Goal: Find specific page/section: Find specific page/section

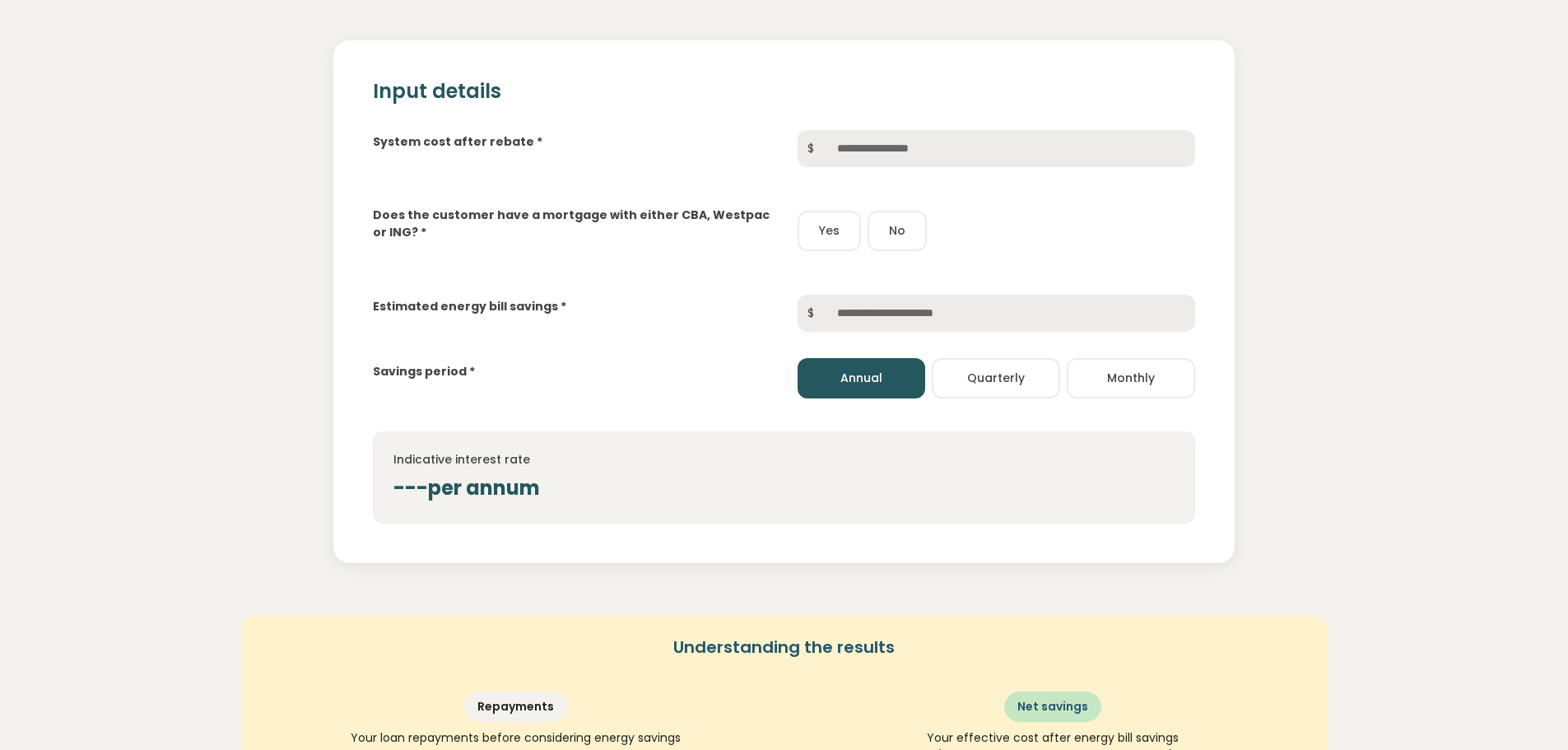
scroll to position [220, 0]
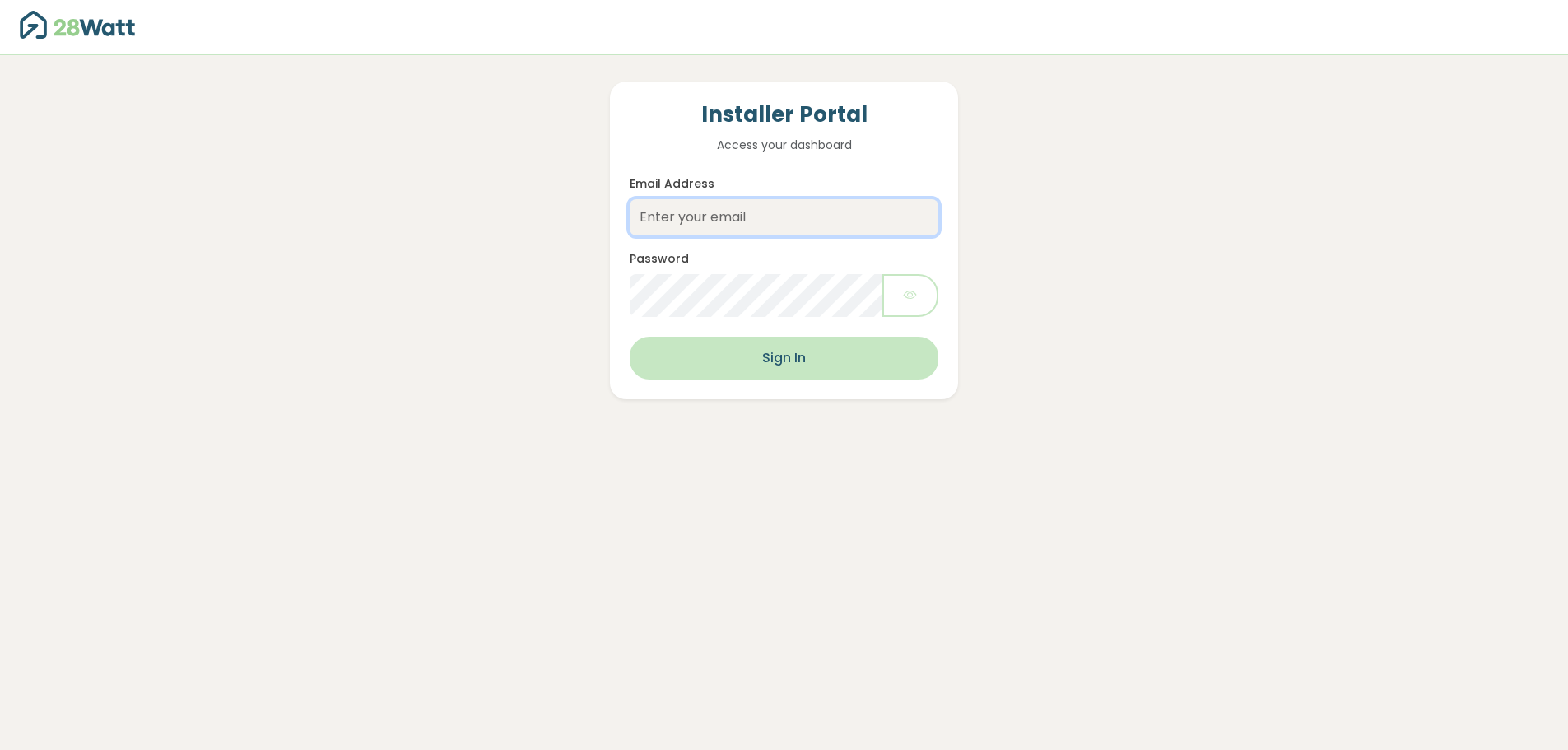
type input "[EMAIL_ADDRESS][DOMAIN_NAME]"
click at [780, 355] on button "Sign In" at bounding box center [783, 358] width 308 height 43
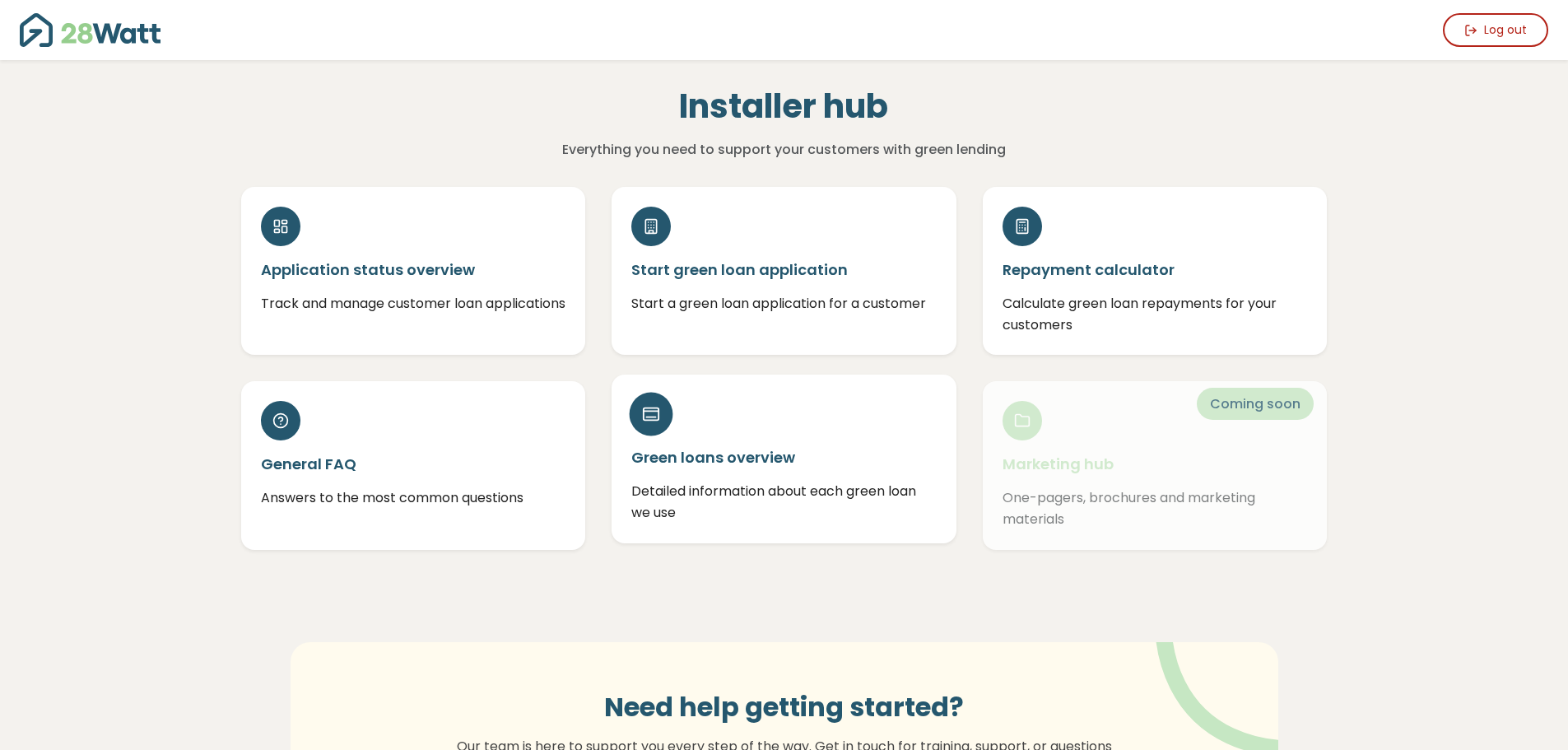
click at [738, 456] on h5 "Green loans overview" at bounding box center [784, 457] width 306 height 21
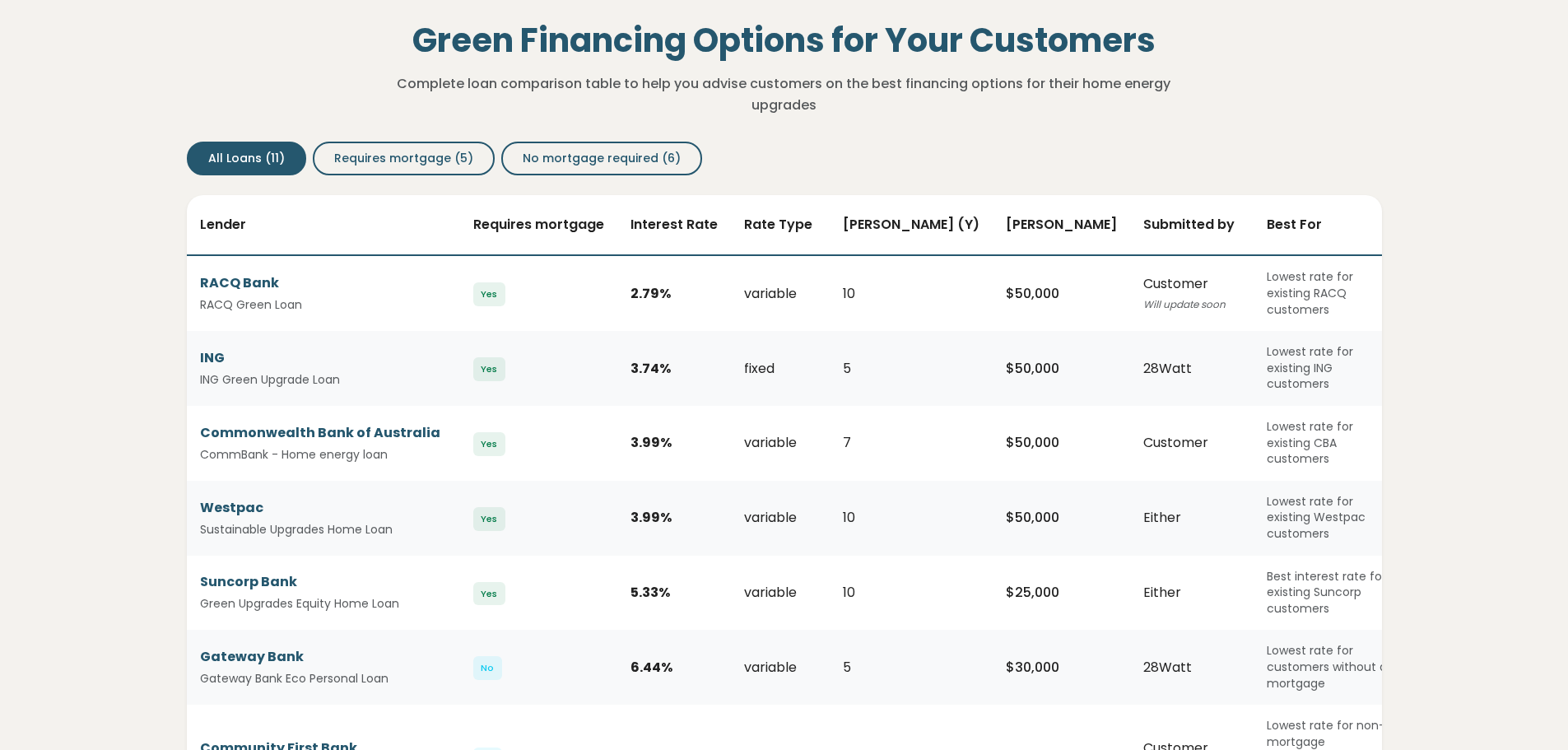
scroll to position [103, 0]
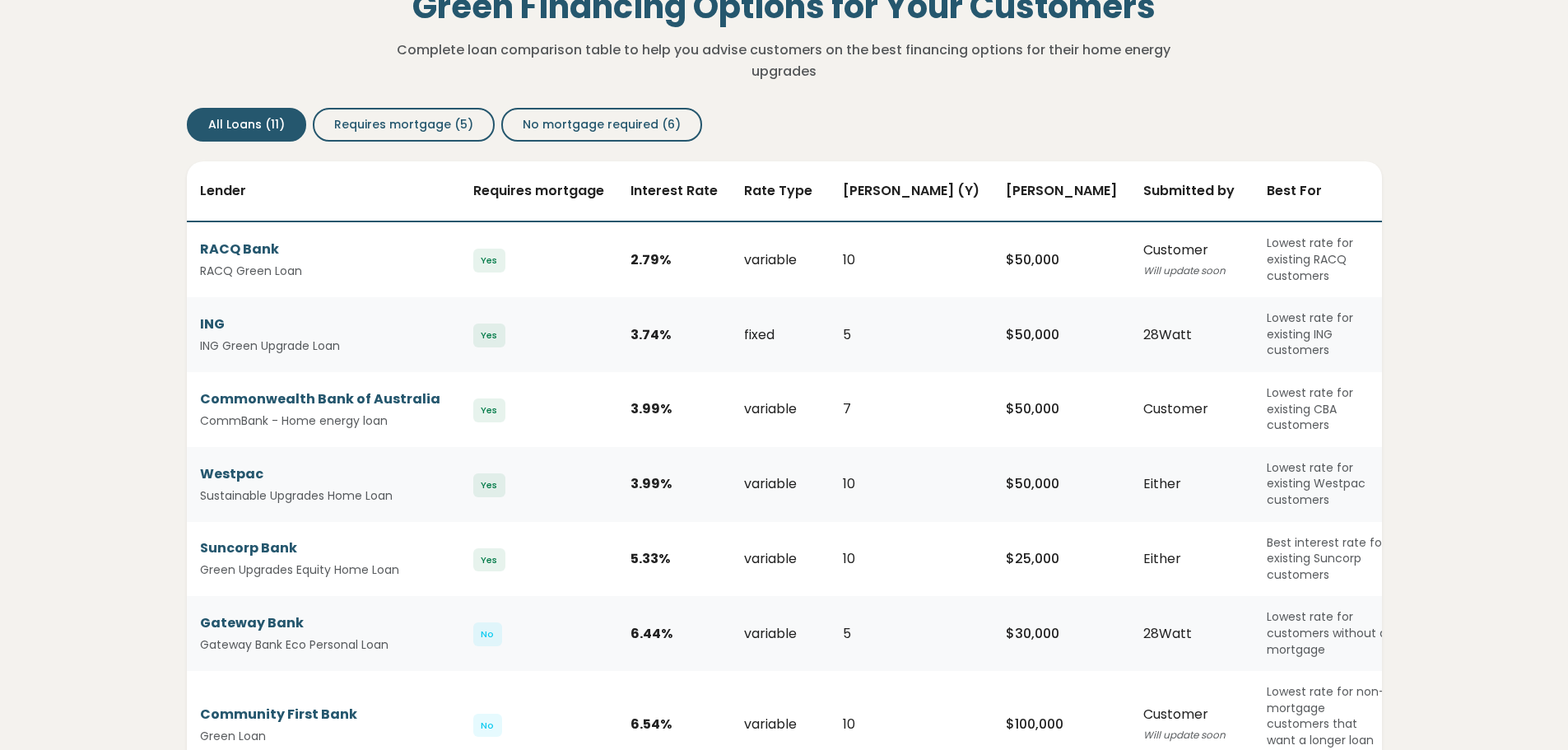
drag, startPoint x: 1336, startPoint y: 393, endPoint x: 1344, endPoint y: 438, distance: 45.7
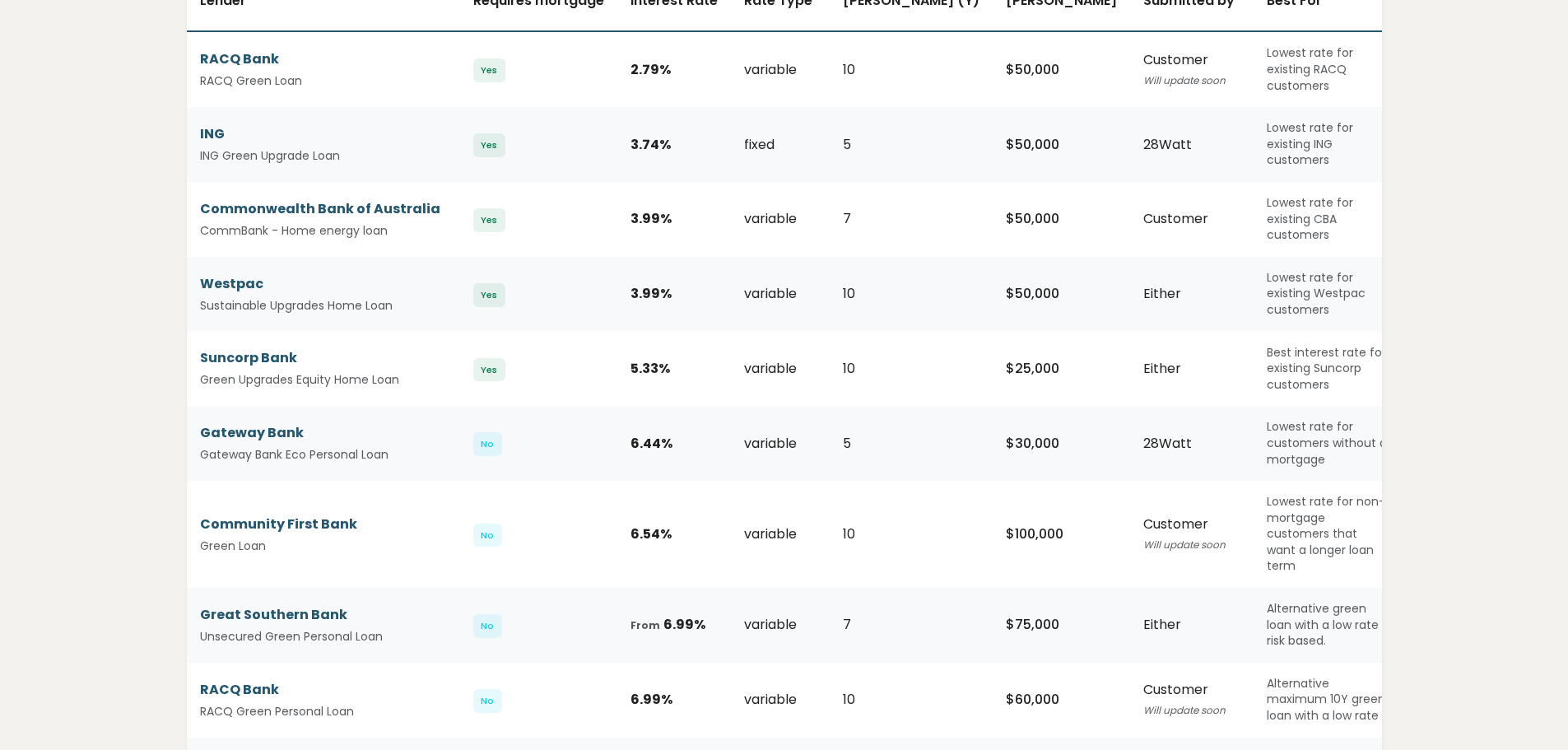
scroll to position [0, 0]
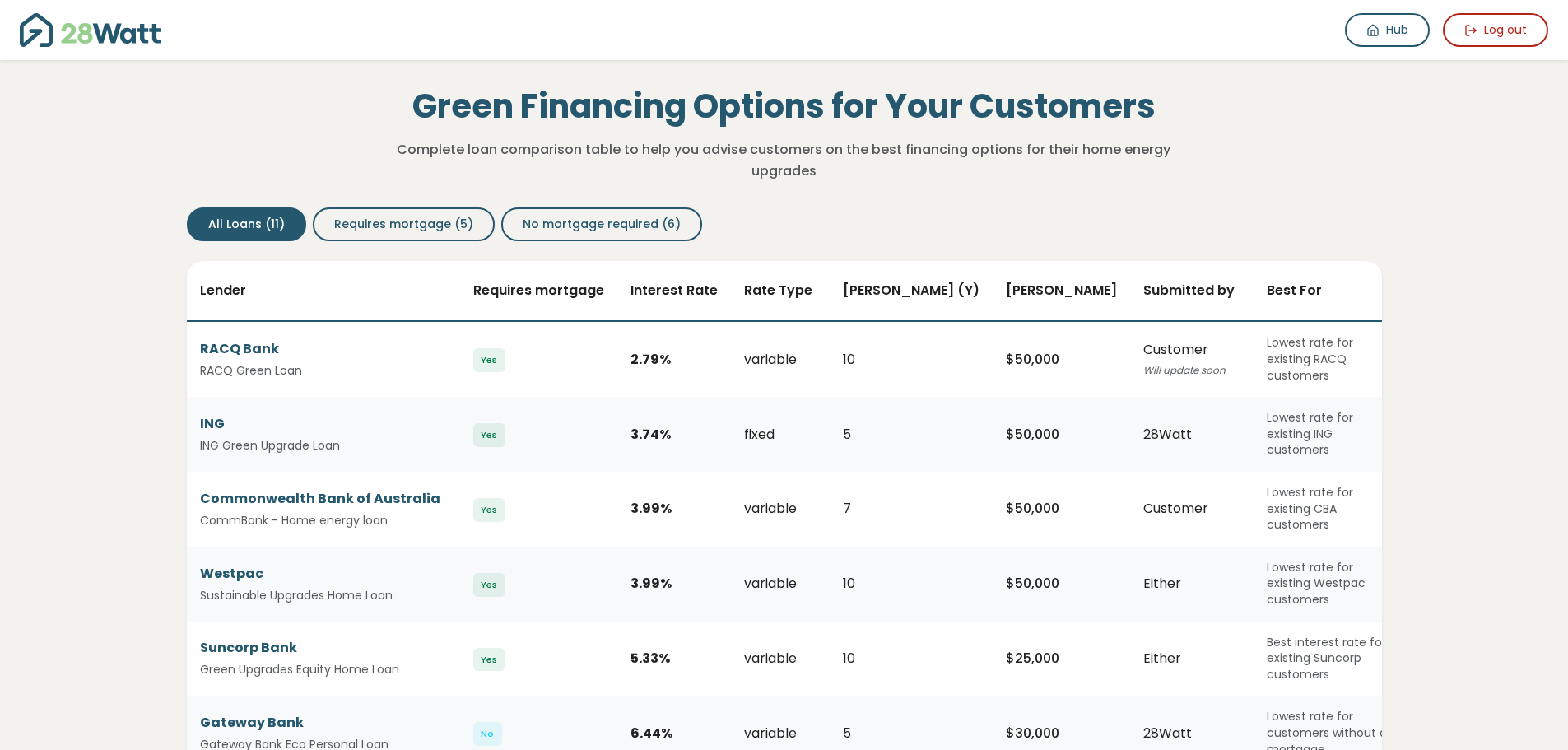
click at [88, 48] on div "Hub Log out Hub" at bounding box center [784, 30] width 1568 height 60
click at [88, 34] on img at bounding box center [89, 30] width 141 height 34
